Goal: Check status: Check status

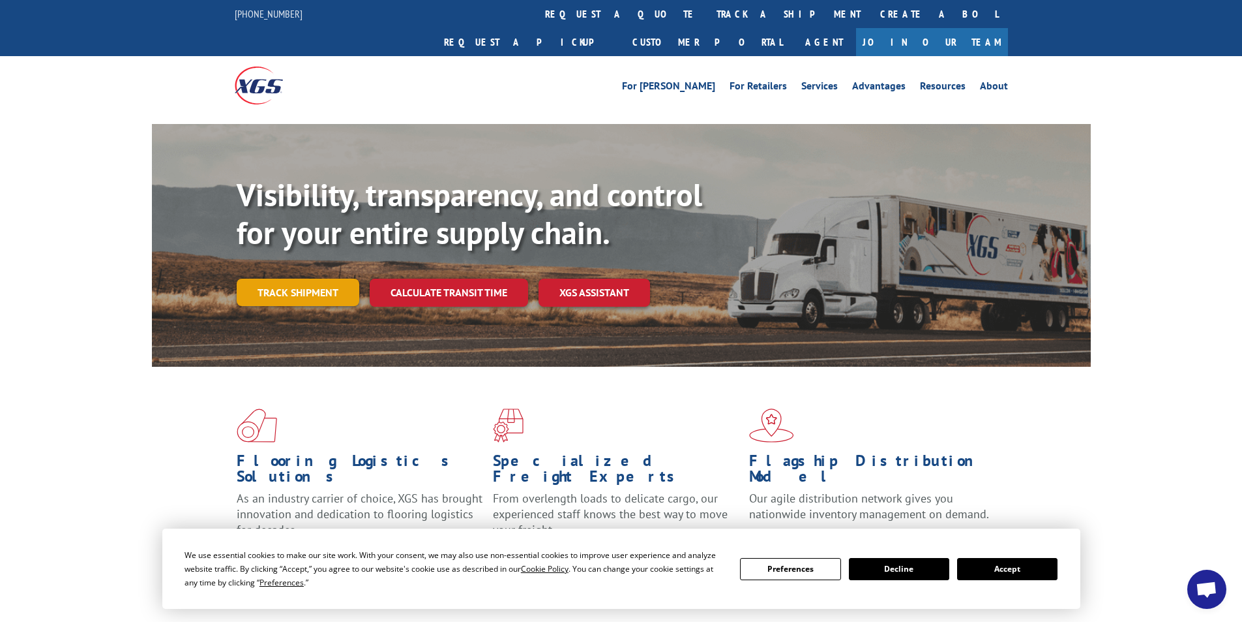
click at [293, 278] on link "Track shipment" at bounding box center [298, 291] width 123 height 27
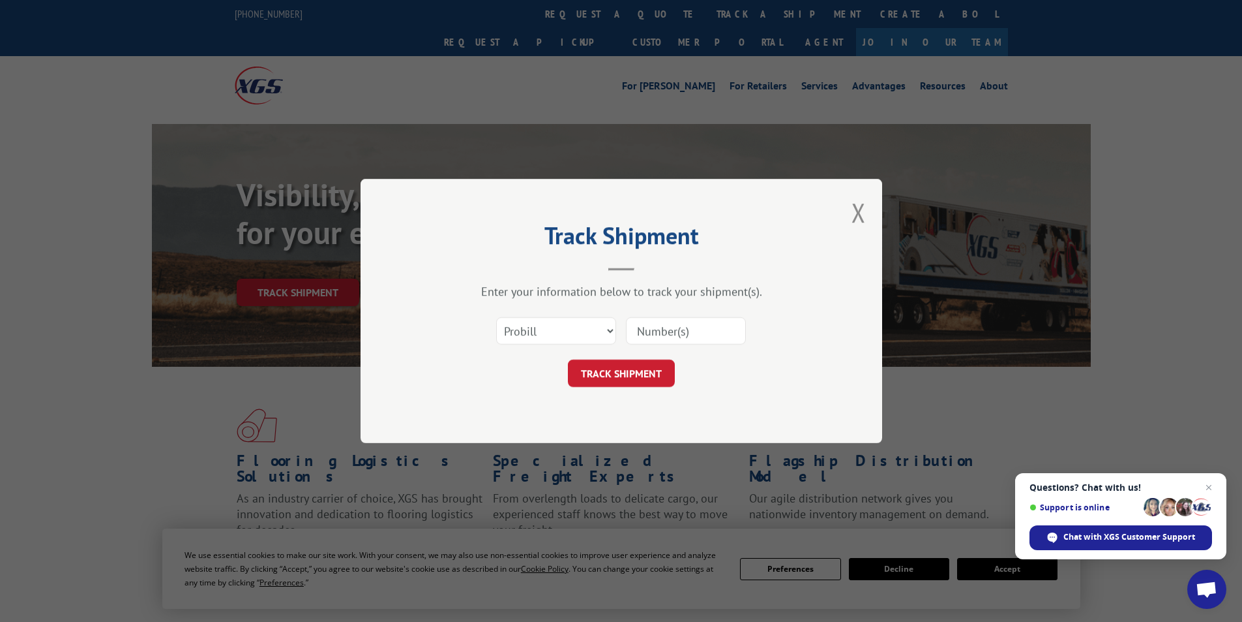
click at [648, 331] on input at bounding box center [686, 330] width 120 height 27
type input "7046663"
click button "TRACK SHIPMENT" at bounding box center [621, 372] width 107 height 27
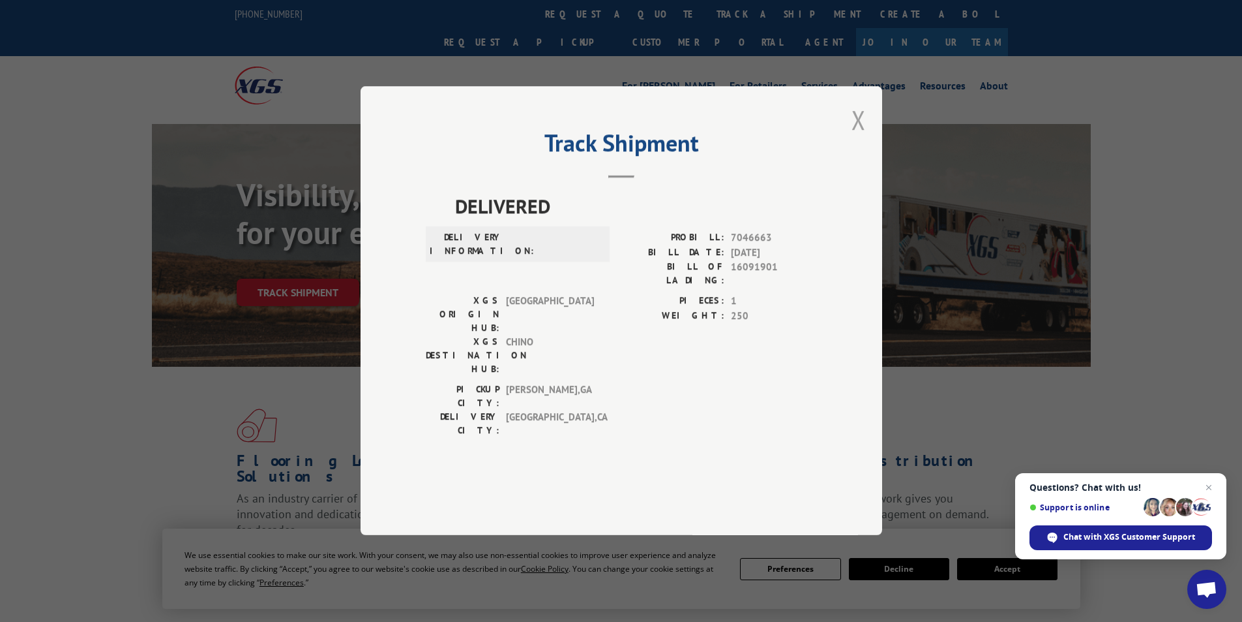
click at [858, 137] on button "Close modal" at bounding box center [859, 119] width 14 height 35
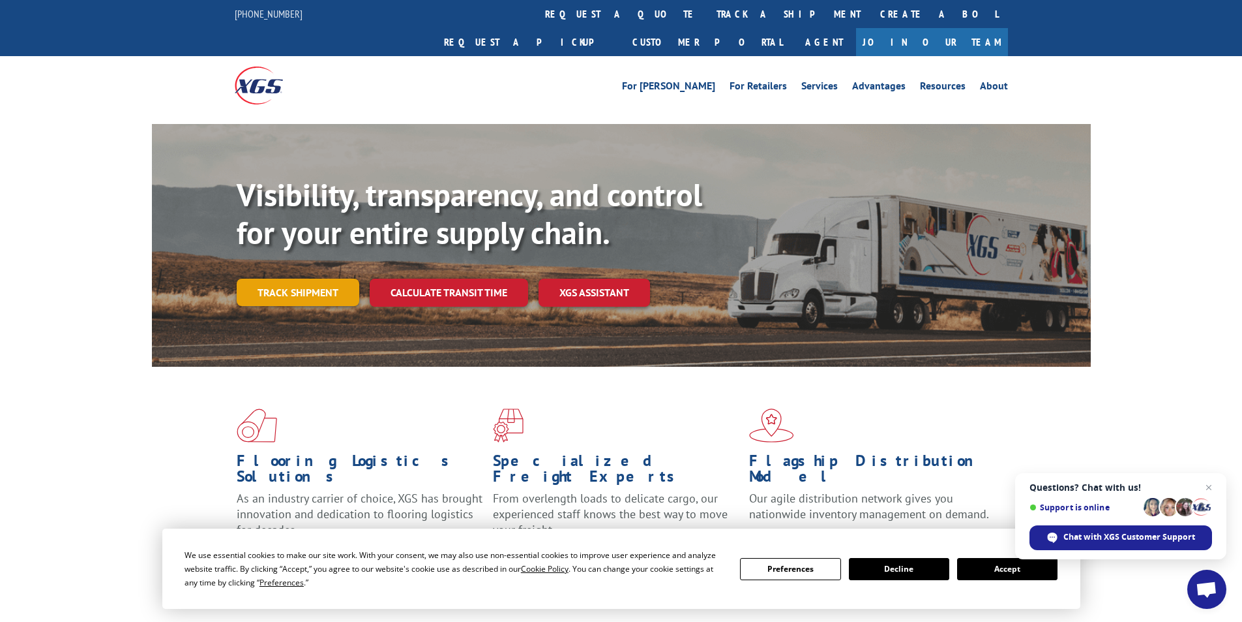
click at [282, 278] on link "Track shipment" at bounding box center [298, 291] width 123 height 27
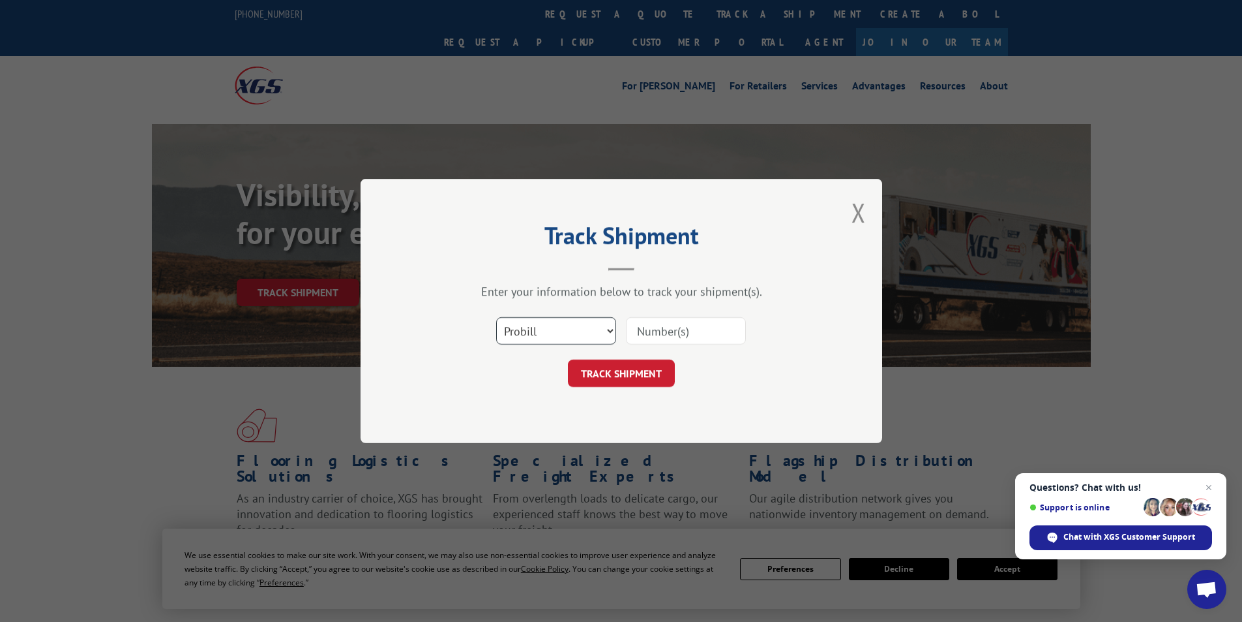
click at [612, 329] on select "Select category... Probill BOL PO" at bounding box center [556, 330] width 120 height 27
click at [563, 321] on select "Select category... Probill BOL PO" at bounding box center [556, 330] width 120 height 27
click at [683, 329] on input at bounding box center [686, 330] width 120 height 27
type input "17477906"
click at [568, 359] on button "TRACK SHIPMENT" at bounding box center [621, 372] width 107 height 27
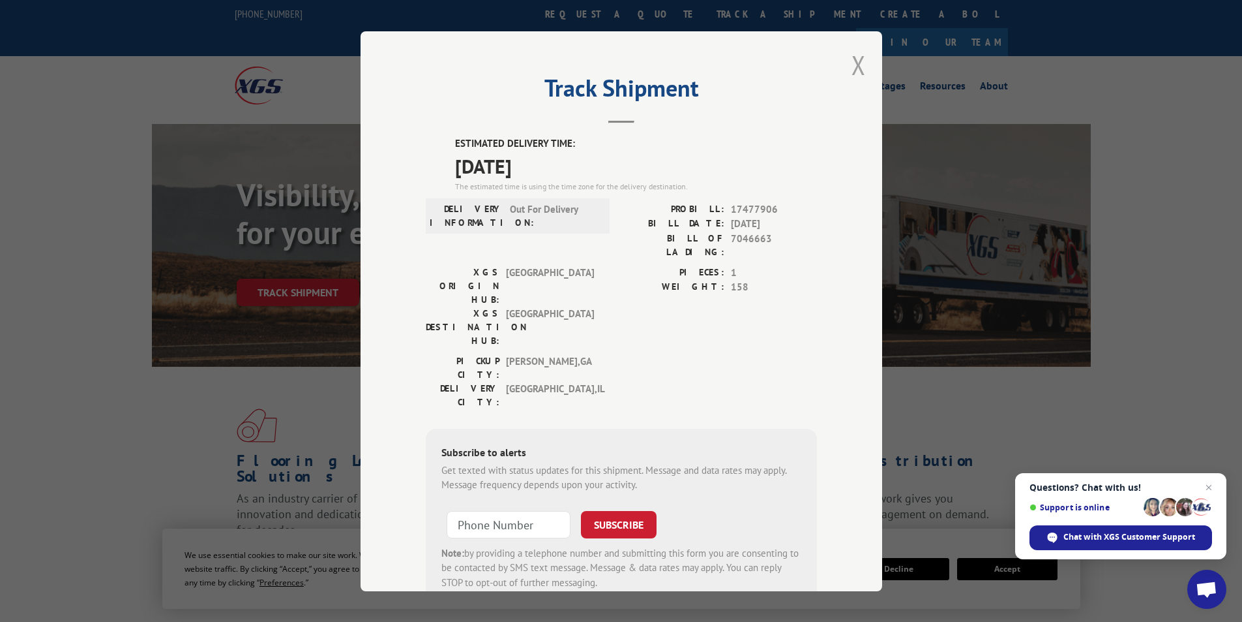
click at [853, 65] on button "Close modal" at bounding box center [859, 65] width 14 height 35
